Goal: Complete application form

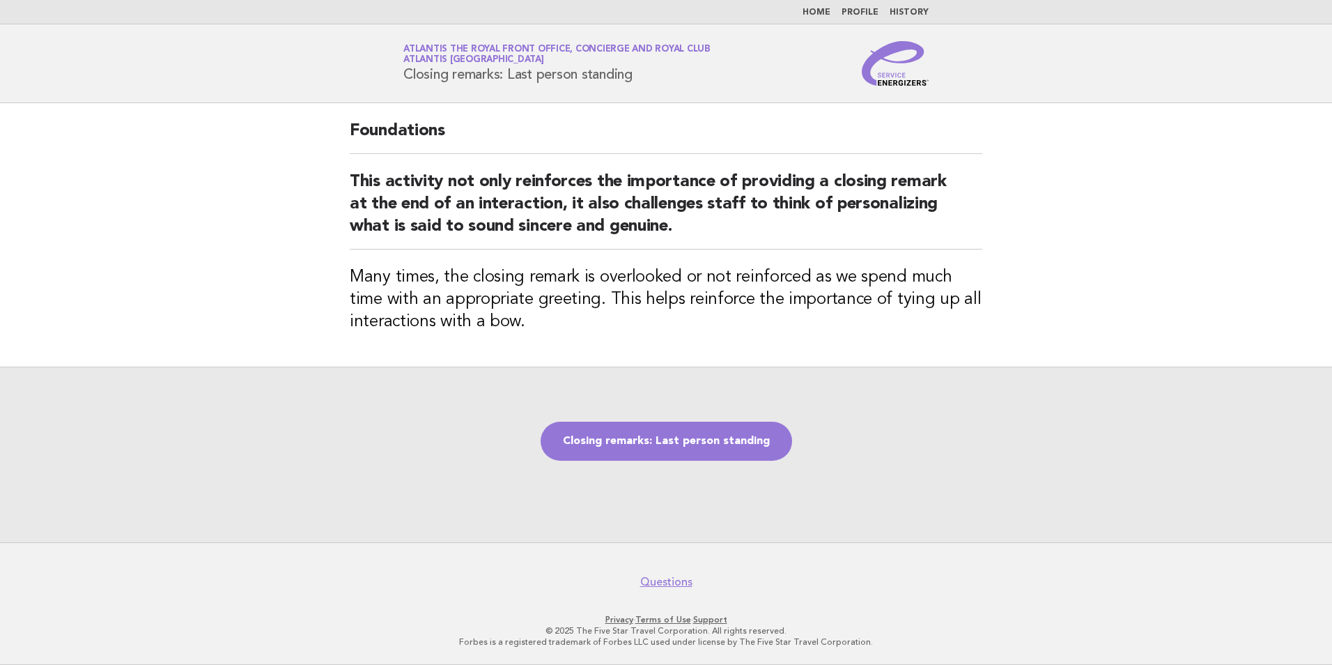
click at [681, 442] on link "Closing remarks: Last person standing" at bounding box center [666, 440] width 251 height 39
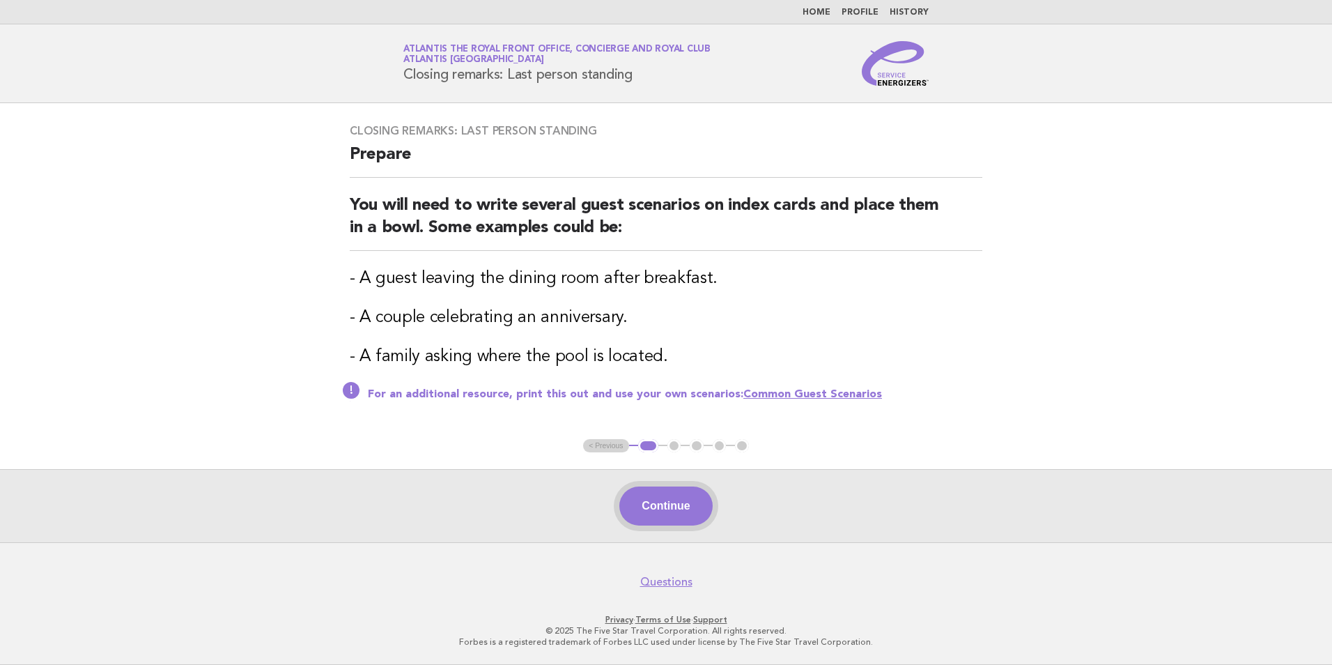
click at [710, 518] on button "Continue" at bounding box center [665, 505] width 93 height 39
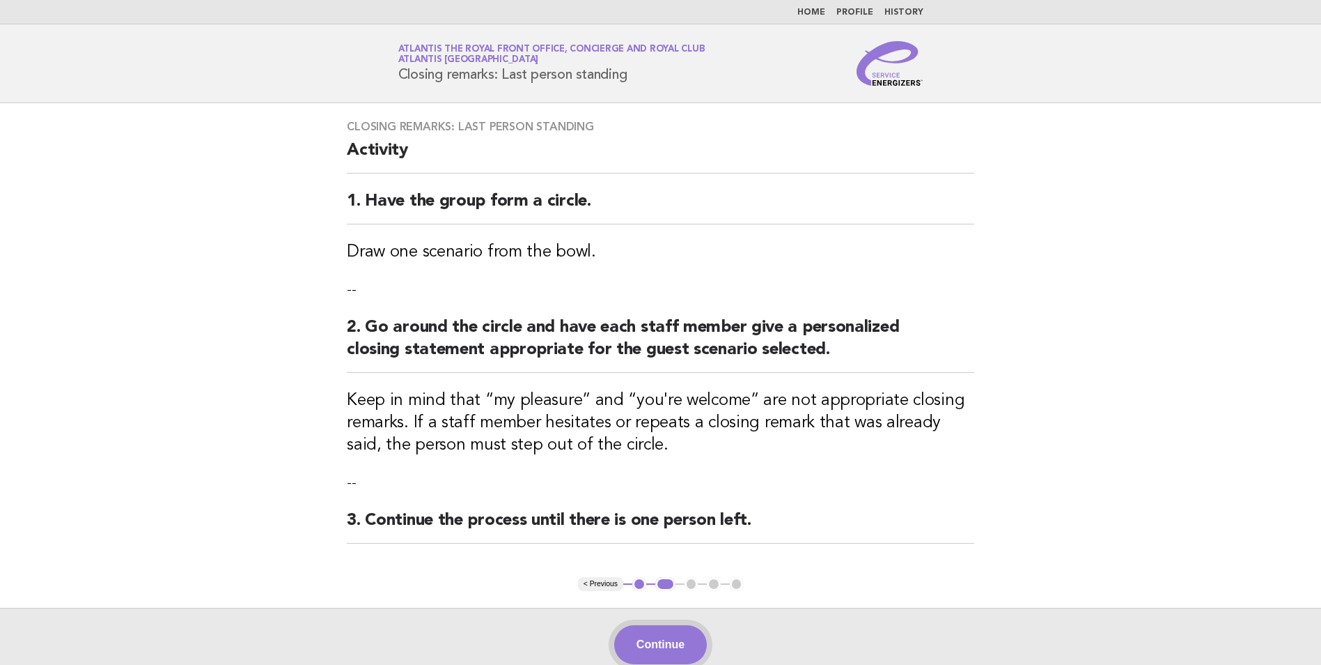
click at [656, 634] on button "Continue" at bounding box center [660, 644] width 93 height 39
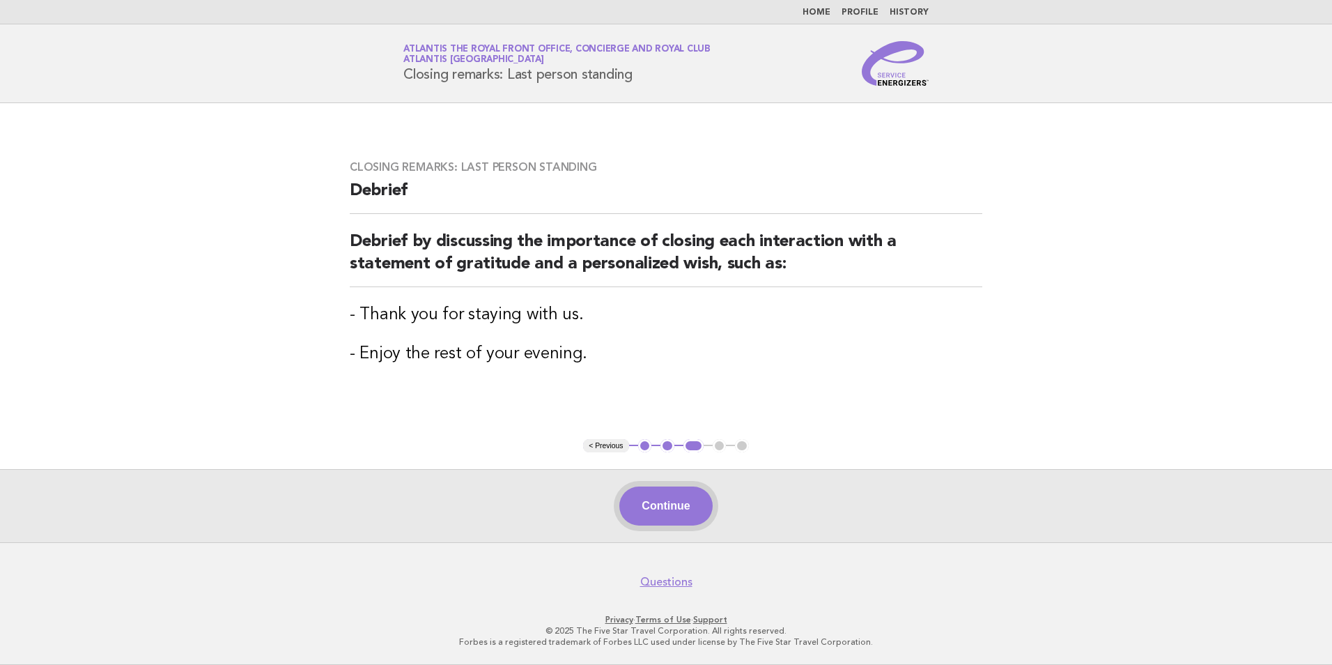
drag, startPoint x: 638, startPoint y: 540, endPoint x: 642, endPoint y: 510, distance: 30.2
click at [639, 536] on div "Continue" at bounding box center [666, 505] width 1332 height 73
click at [642, 510] on button "Continue" at bounding box center [665, 505] width 93 height 39
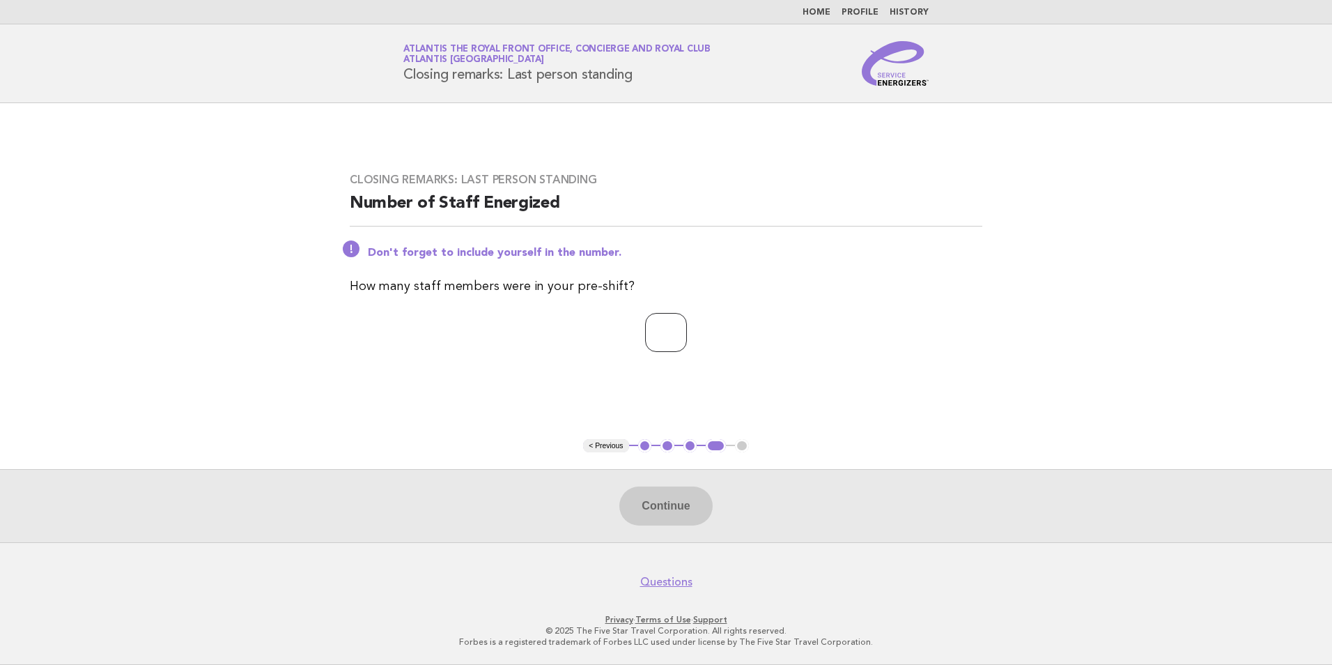
click at [657, 336] on input "number" at bounding box center [666, 332] width 42 height 39
type input "*"
click at [649, 498] on button "Continue" at bounding box center [665, 505] width 93 height 39
